Goal: Check status: Check status

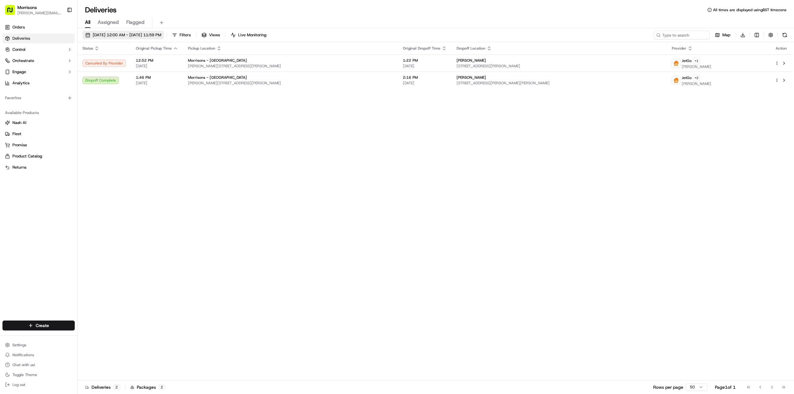
click at [115, 34] on span "[DATE] 12:00 AM - [DATE] 11:59 PM" at bounding box center [127, 35] width 69 height 6
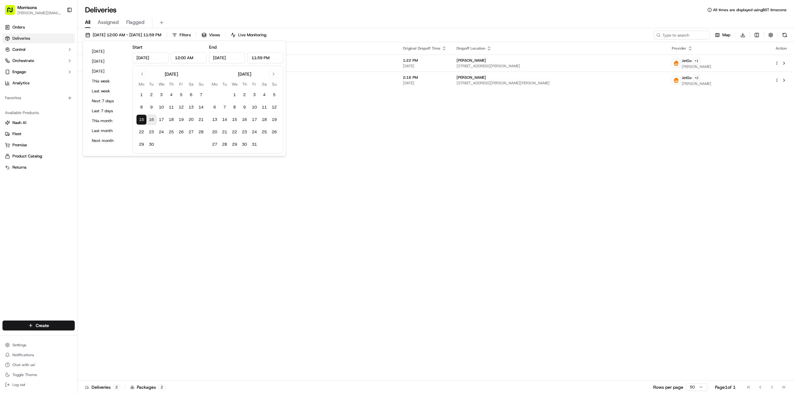
click at [151, 119] on button "16" at bounding box center [151, 120] width 10 height 10
type input "Sep 16, 2025"
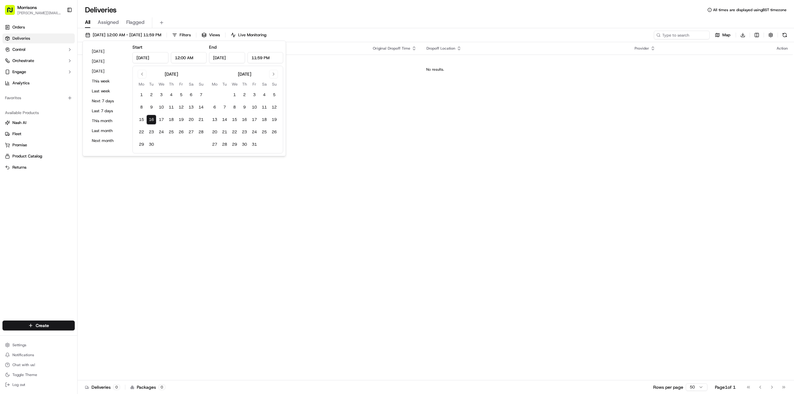
click at [429, 159] on div "Status Original Pickup Time Pickup Location Original Dropoff Time Dropoff Locat…" at bounding box center [435, 211] width 715 height 338
